Goal: Navigation & Orientation: Find specific page/section

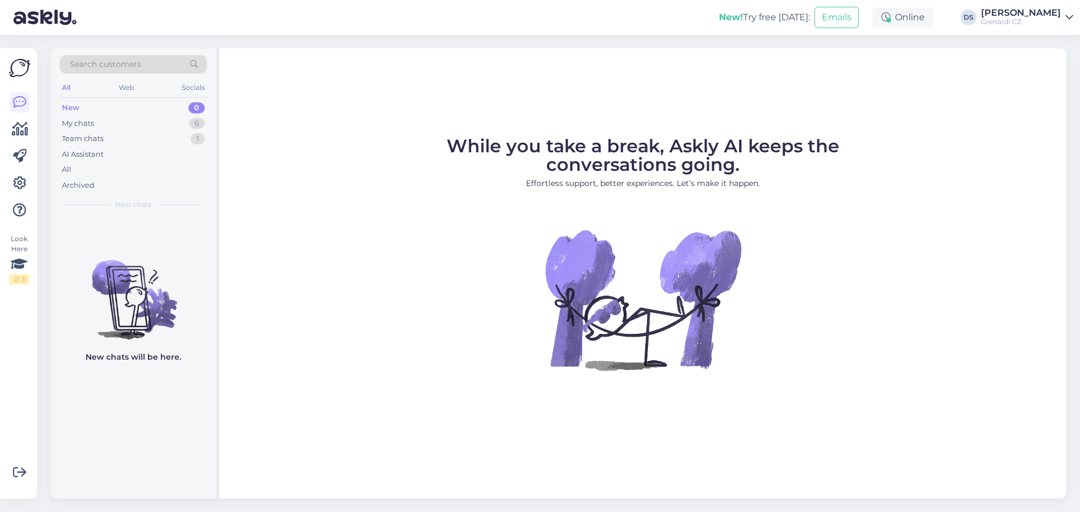
click at [192, 15] on div "New! Try free [DATE]: Emails Online DS [PERSON_NAME] CZ" at bounding box center [540, 17] width 1080 height 35
click at [339, 10] on div "New! Try free [DATE]: Emails Online DS [PERSON_NAME] CZ" at bounding box center [540, 17] width 1080 height 35
click at [319, 13] on div "New! Try free [DATE]: Emails Online DS [PERSON_NAME] CZ" at bounding box center [540, 17] width 1080 height 35
click at [386, 17] on div "New! Try free [DATE]: Emails Online DS [PERSON_NAME] CZ" at bounding box center [540, 17] width 1080 height 35
click at [179, 12] on div "New! Try free [DATE]: Emails Online DS [PERSON_NAME] CZ" at bounding box center [540, 17] width 1080 height 35
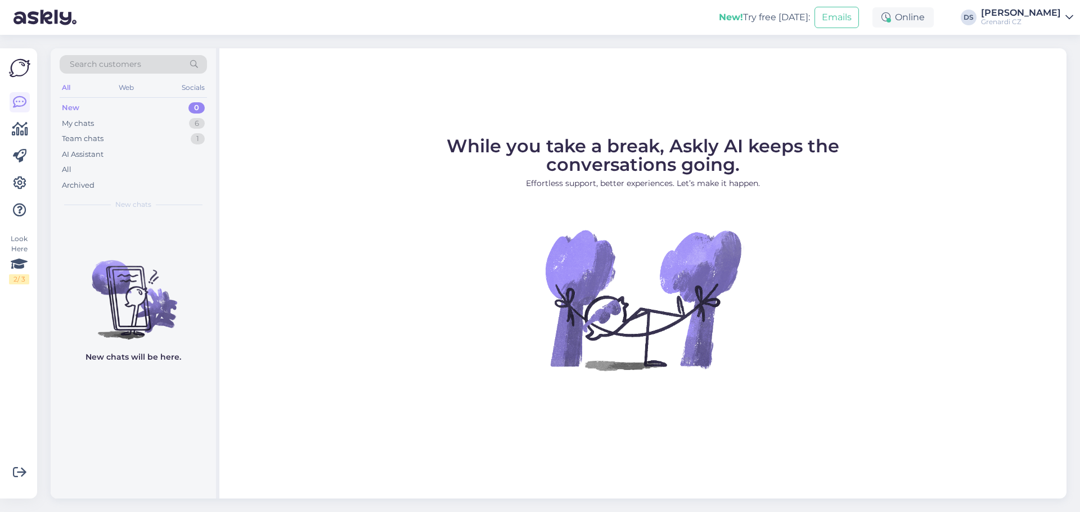
click at [196, 15] on div "New! Try free [DATE]: Emails Online DS [PERSON_NAME] CZ" at bounding box center [540, 17] width 1080 height 35
click at [262, 22] on div "New! Try free [DATE]: Emails Online DS [PERSON_NAME] CZ" at bounding box center [540, 17] width 1080 height 35
click at [226, 22] on div "New! Try free [DATE]: Emails Online DS [PERSON_NAME] CZ" at bounding box center [540, 17] width 1080 height 35
click at [202, 26] on div "New! Try free [DATE]: Emails Online DS [PERSON_NAME] CZ" at bounding box center [540, 17] width 1080 height 35
click at [250, 21] on div "New! Try free [DATE]: Emails Online DS [PERSON_NAME] CZ" at bounding box center [540, 17] width 1080 height 35
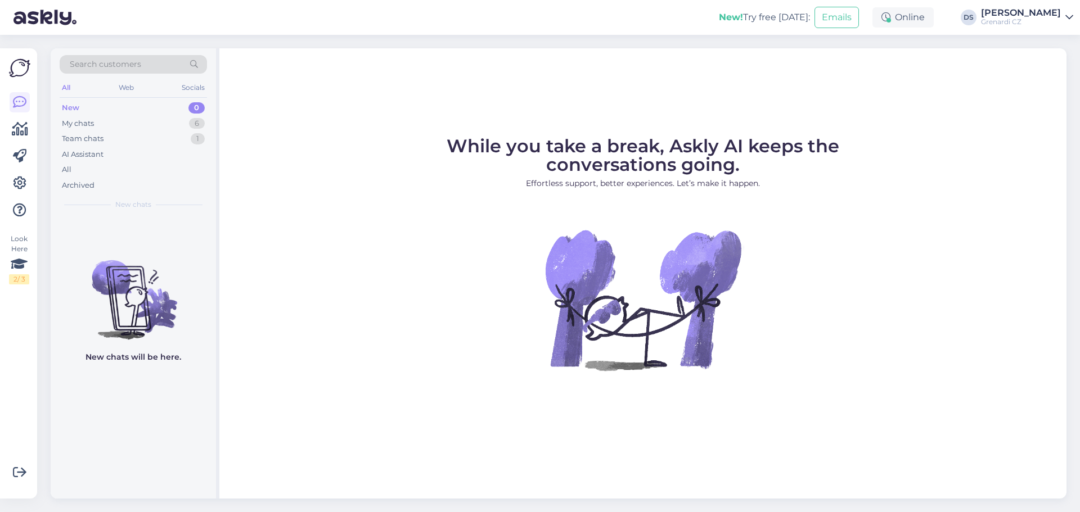
click at [206, 16] on div "New! Try free [DATE]: Emails Online DS [PERSON_NAME] CZ" at bounding box center [540, 17] width 1080 height 35
